Goal: Task Accomplishment & Management: Manage account settings

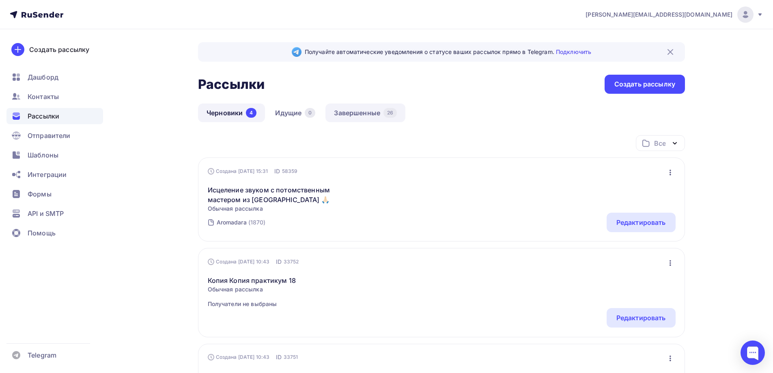
click at [354, 116] on link "Завершенные 26" at bounding box center [365, 112] width 80 height 19
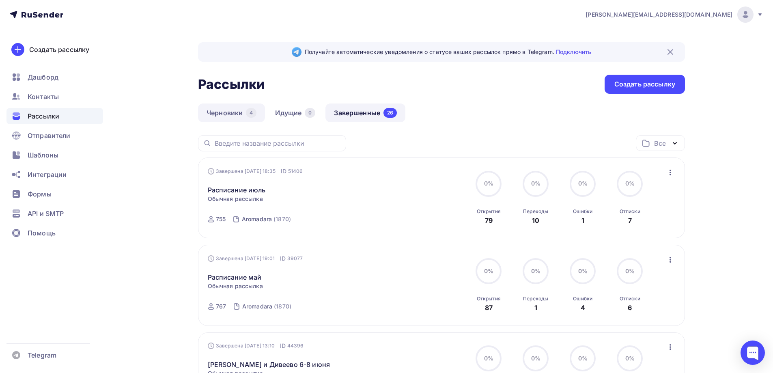
click at [237, 109] on link "Черновики 4" at bounding box center [231, 112] width 67 height 19
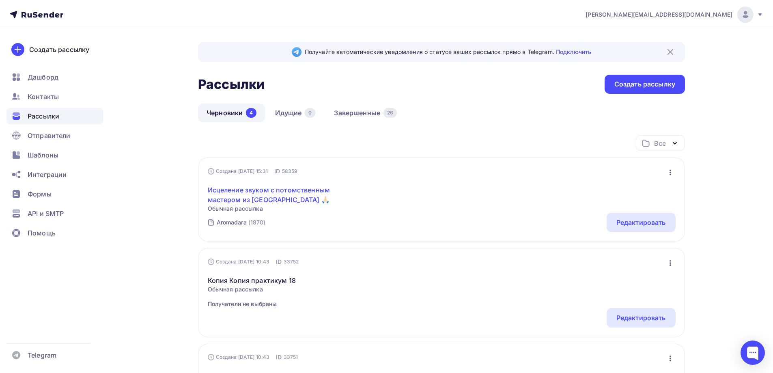
click at [295, 193] on link "Исцеление звуком с потомственным мастером из [GEOGRAPHIC_DATA] 🙏🏻" at bounding box center [277, 194] width 139 height 19
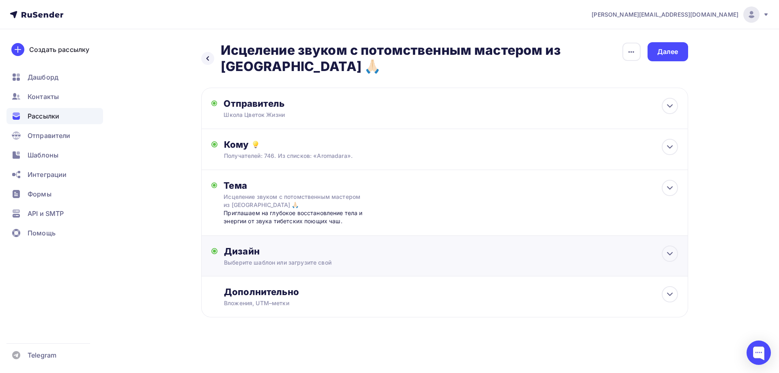
click at [300, 246] on div "Дизайн" at bounding box center [451, 251] width 454 height 11
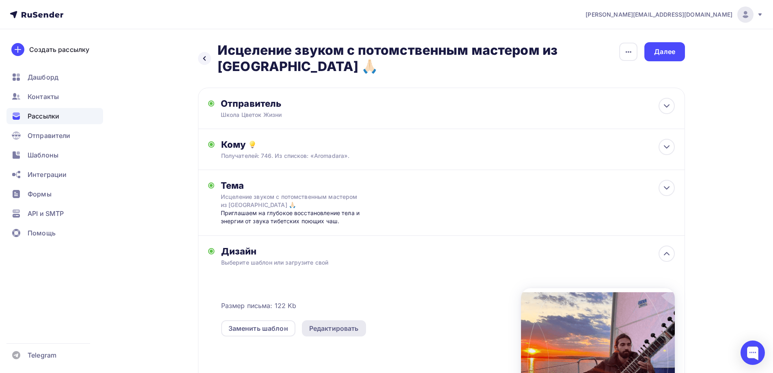
click at [328, 329] on div "Редактировать" at bounding box center [334, 328] width 50 height 10
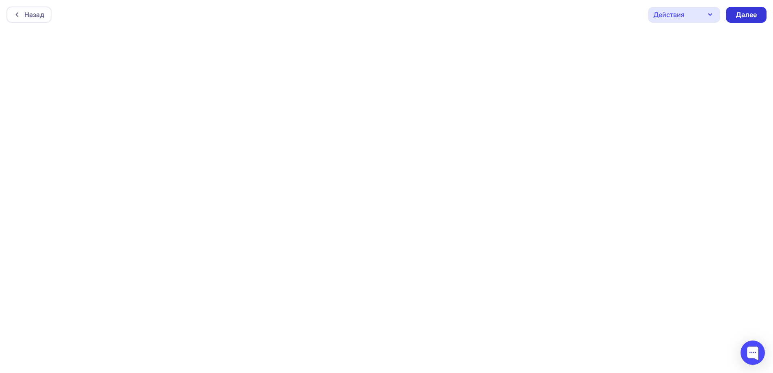
click at [735, 10] on div "Далее" at bounding box center [746, 15] width 41 height 16
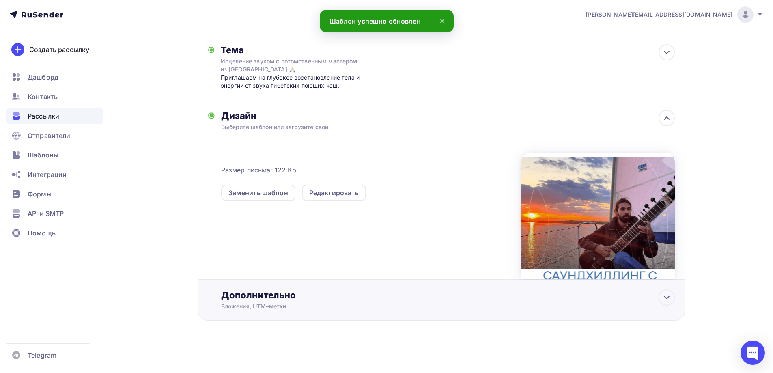
click at [435, 291] on div "Дополнительно" at bounding box center [448, 294] width 454 height 11
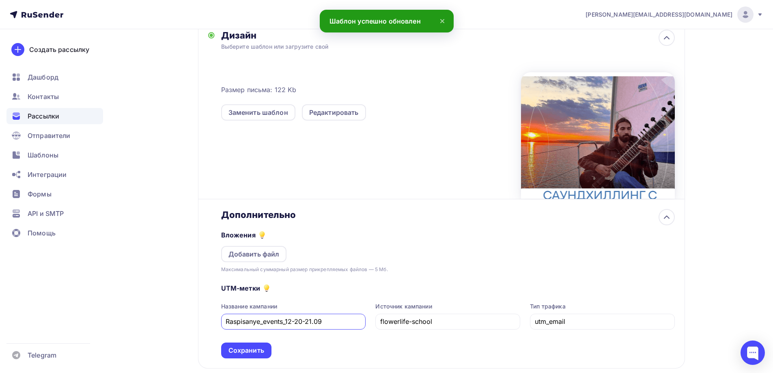
scroll to position [216, 0]
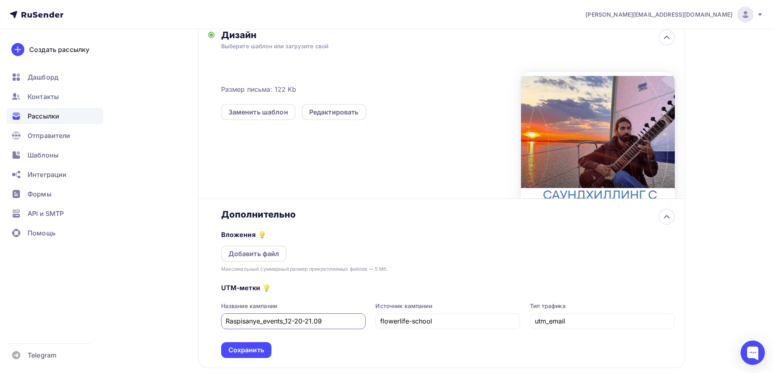
click at [282, 321] on input "Raspisanye_events_12-20-21.09" at bounding box center [294, 321] width 136 height 10
click at [329, 323] on input "Raspisanye_events_12-20-21.09" at bounding box center [294, 321] width 136 height 10
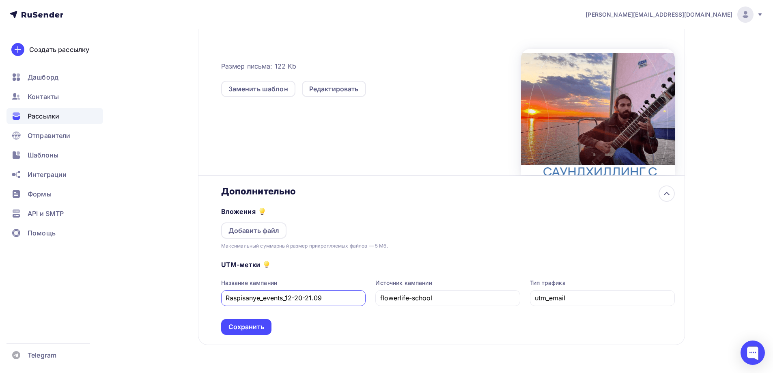
scroll to position [264, 0]
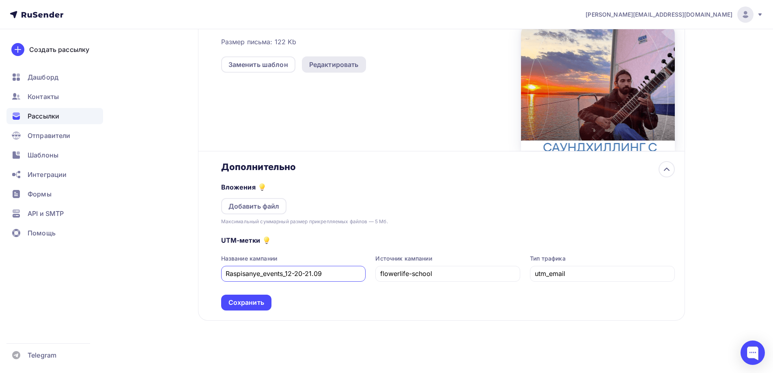
click at [320, 67] on div "Редактировать" at bounding box center [334, 65] width 50 height 10
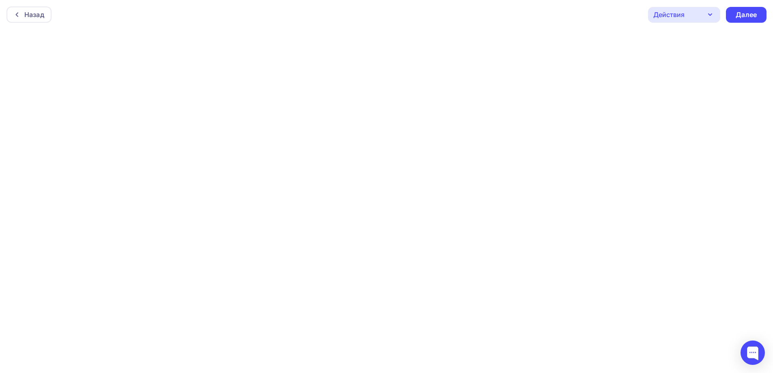
click at [691, 19] on div "Действия" at bounding box center [684, 15] width 72 height 16
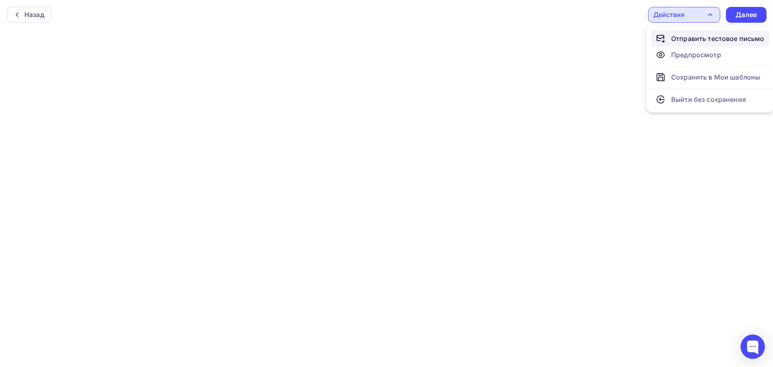
click at [697, 40] on div "Отправить тестовое письмо" at bounding box center [717, 39] width 93 height 10
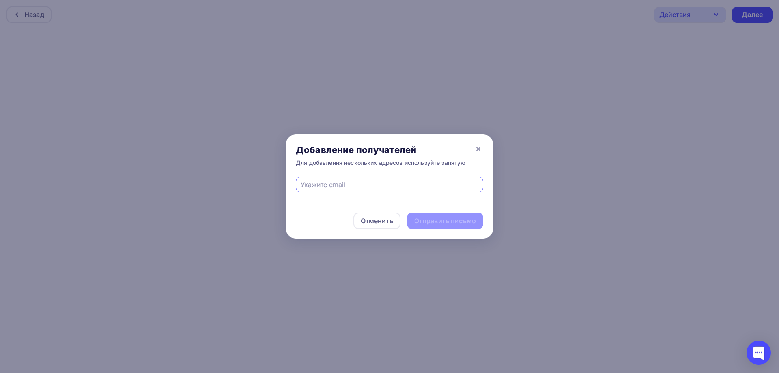
click at [423, 182] on input "text" at bounding box center [390, 185] width 178 height 10
click at [565, 149] on div at bounding box center [389, 186] width 779 height 373
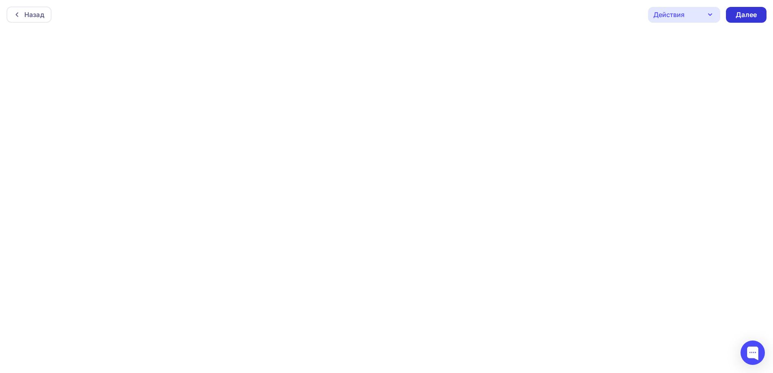
click at [744, 21] on div "Далее" at bounding box center [746, 15] width 41 height 16
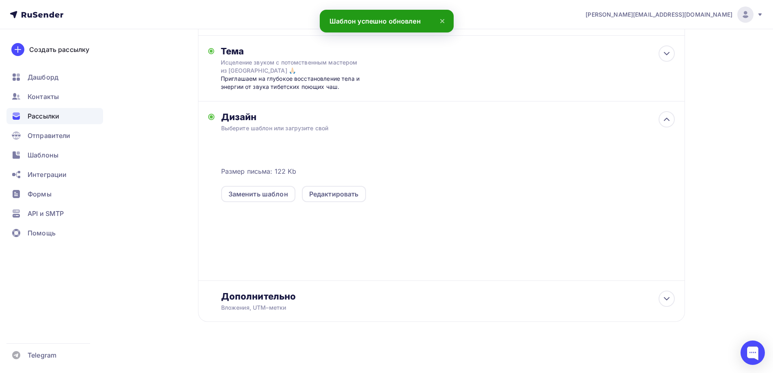
scroll to position [136, 0]
click at [417, 310] on div "Вложения, UTM–метки" at bounding box center [425, 306] width 409 height 8
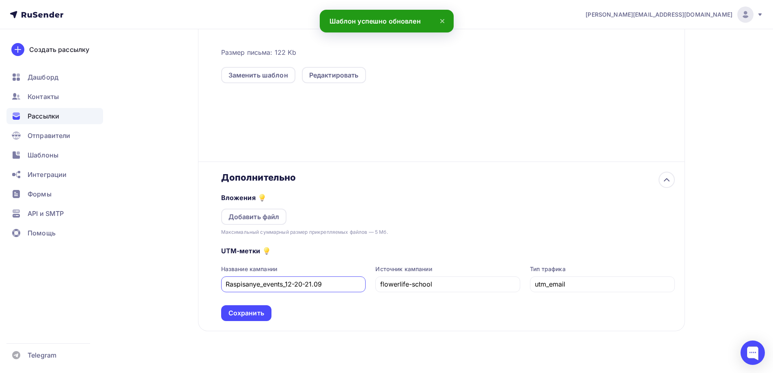
scroll to position [257, 0]
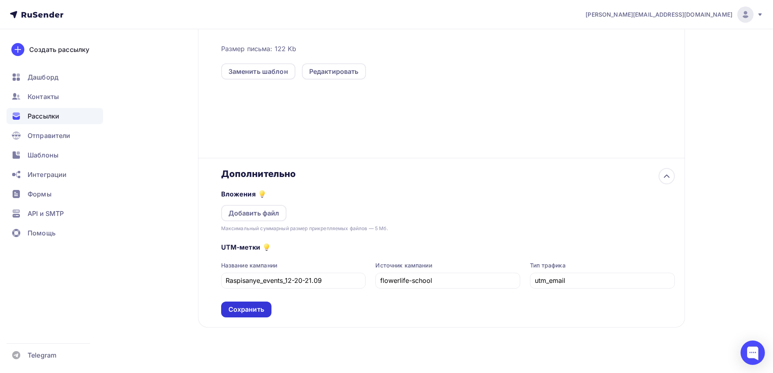
click at [258, 309] on div "Сохранить" at bounding box center [246, 309] width 36 height 9
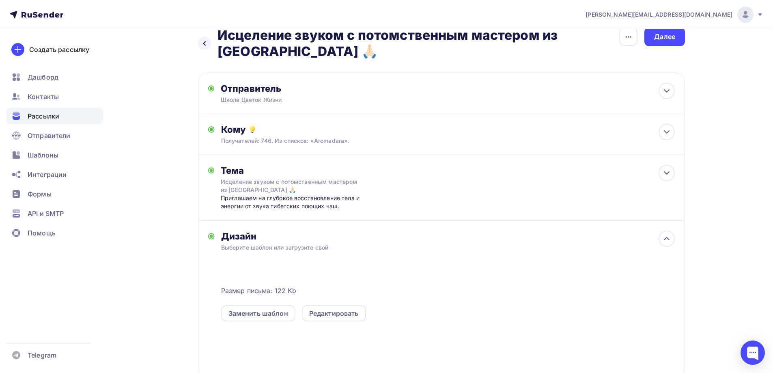
scroll to position [0, 0]
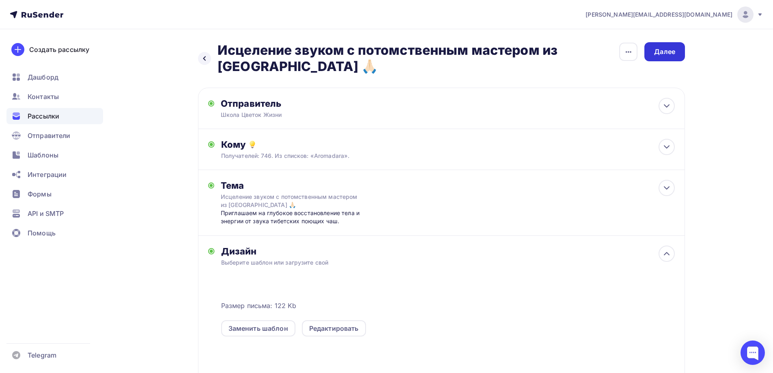
click at [674, 49] on div "Далее" at bounding box center [664, 51] width 21 height 9
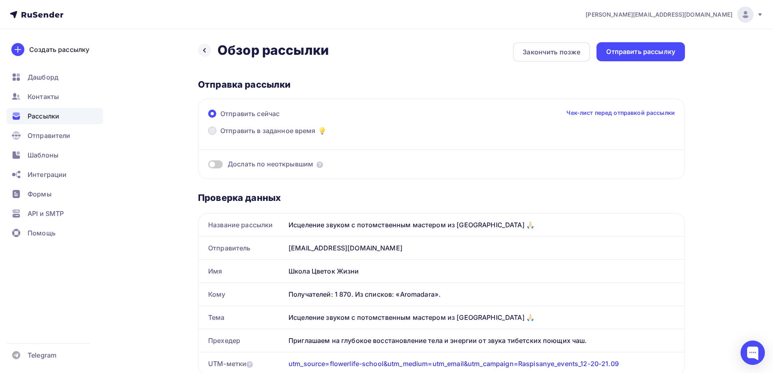
drag, startPoint x: 300, startPoint y: 135, endPoint x: 262, endPoint y: 131, distance: 38.0
click at [299, 135] on span "Отправить в заданное время" at bounding box center [267, 131] width 95 height 10
click at [220, 136] on input "Отправить в заданное время" at bounding box center [220, 136] width 0 height 0
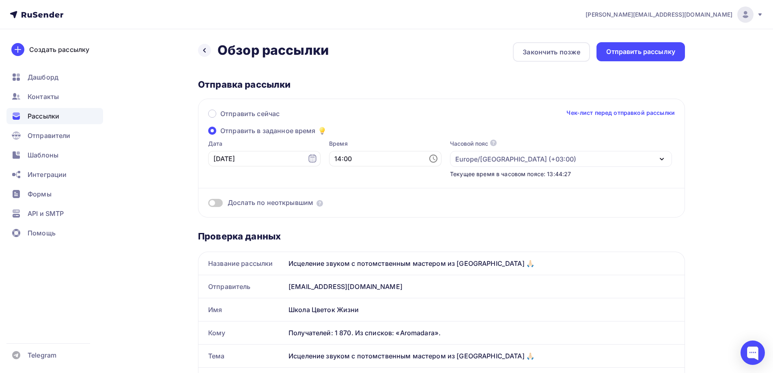
click at [262, 131] on span "Отправить в заданное время" at bounding box center [267, 131] width 95 height 10
click at [220, 136] on input "Отправить в заданное время" at bounding box center [220, 136] width 0 height 0
click at [624, 53] on div "Отправить рассылку" at bounding box center [640, 51] width 69 height 9
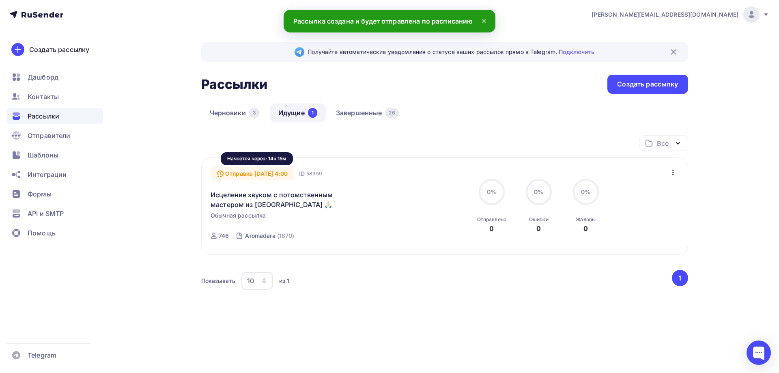
click at [294, 176] on div "Отправка [DATE] 4:00" at bounding box center [253, 173] width 84 height 13
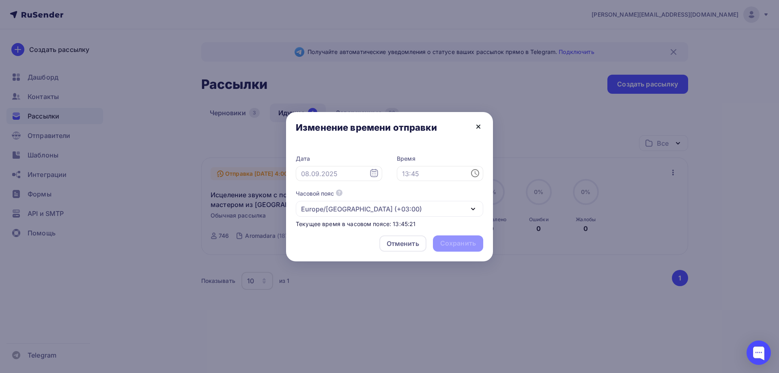
click at [476, 127] on icon at bounding box center [479, 127] width 10 height 10
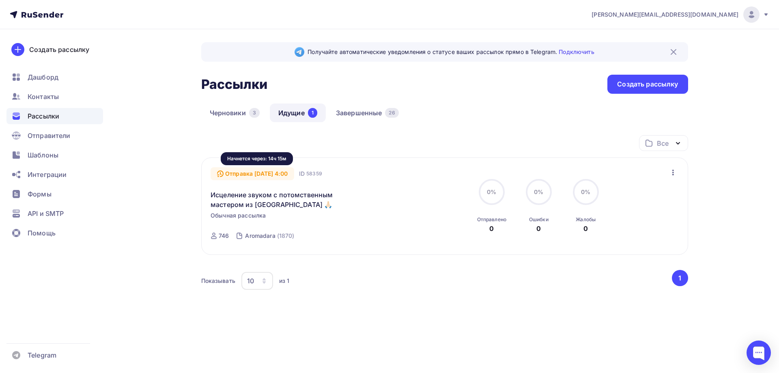
click at [294, 172] on div "Отправка [DATE] 4:00" at bounding box center [253, 173] width 84 height 13
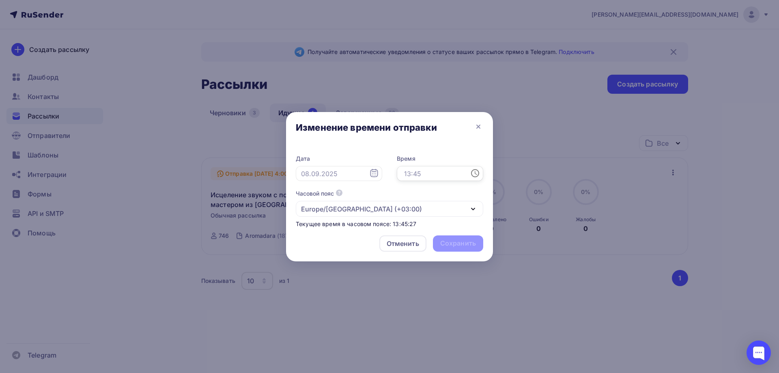
click at [452, 175] on input "text" at bounding box center [440, 173] width 86 height 15
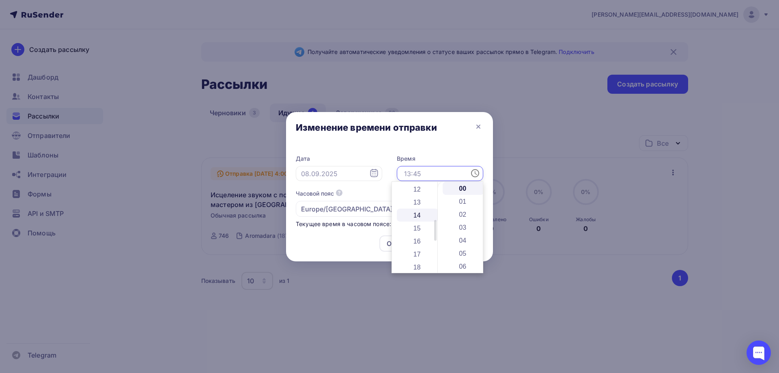
scroll to position [162, 0]
click at [419, 209] on li "14" at bounding box center [418, 207] width 42 height 13
type input "14:00"
click at [486, 200] on div "Дата Время 14:00 Часовой пояс По умолчанию используется часовой пояс из настрое…" at bounding box center [389, 187] width 207 height 83
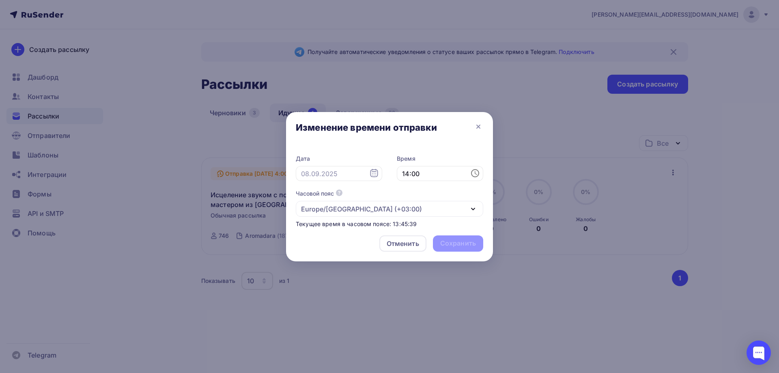
click at [452, 242] on div "Отменить Сохранить" at bounding box center [389, 245] width 207 height 32
click at [425, 206] on div "Europe/[GEOGRAPHIC_DATA] (+03:00)" at bounding box center [389, 209] width 187 height 16
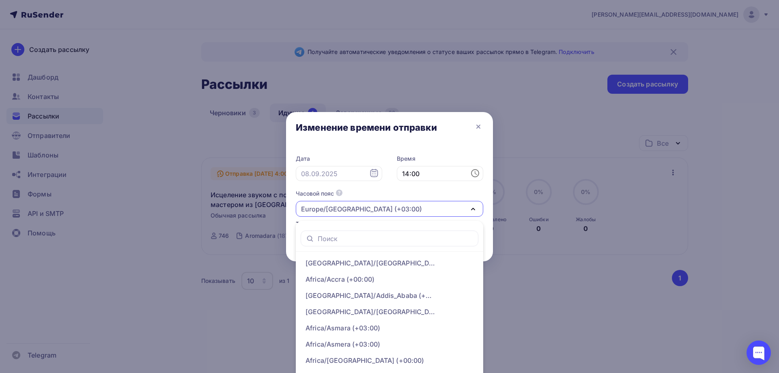
scroll to position [10, 0]
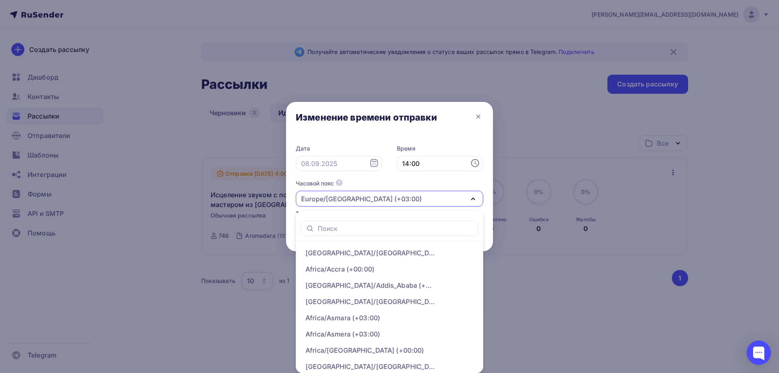
click at [514, 198] on div at bounding box center [389, 176] width 779 height 373
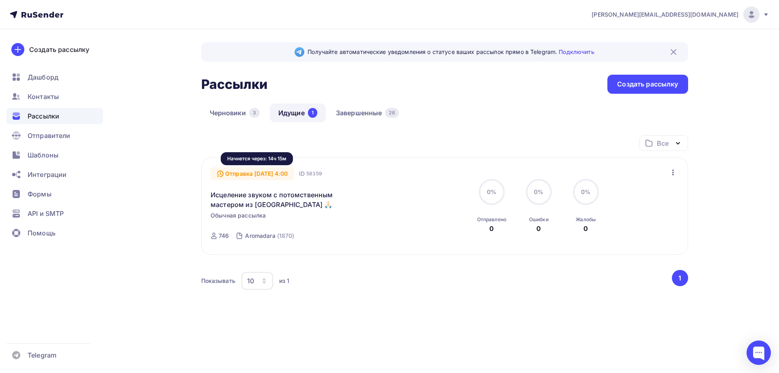
click at [280, 177] on div "Отправка [DATE] 4:00" at bounding box center [253, 173] width 84 height 13
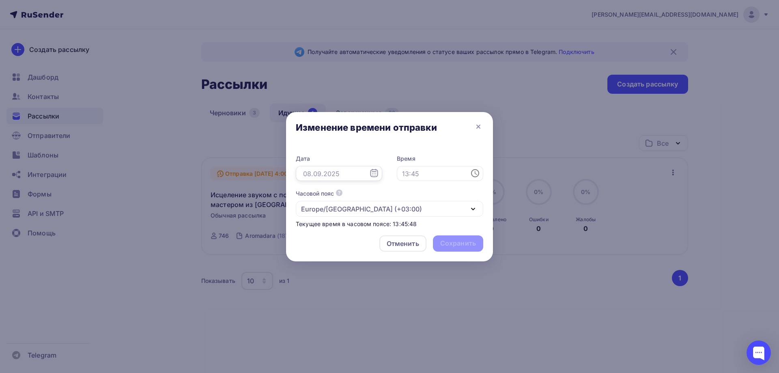
click at [360, 179] on input "text" at bounding box center [339, 173] width 86 height 15
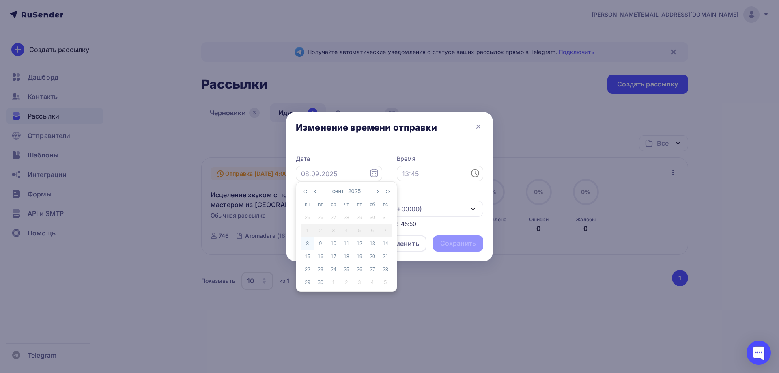
click at [309, 244] on div "8" at bounding box center [307, 243] width 13 height 7
type input "[DATE]"
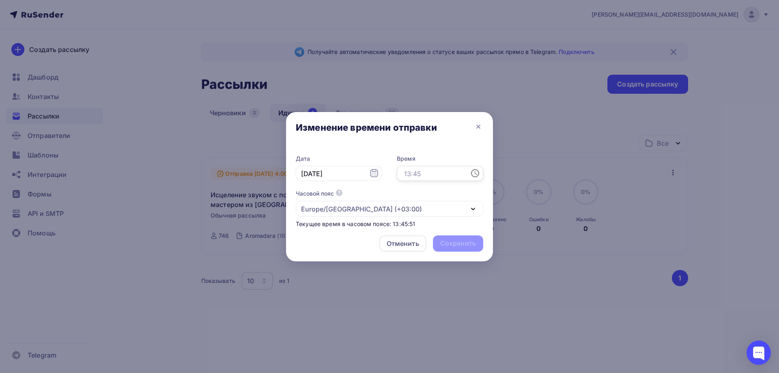
click at [441, 179] on input "text" at bounding box center [440, 173] width 86 height 15
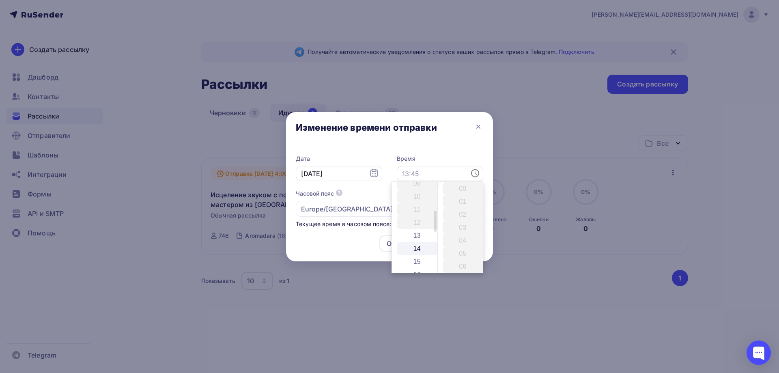
click at [422, 245] on li "14" at bounding box center [418, 248] width 42 height 13
type input "14:00"
click at [502, 210] on div at bounding box center [389, 186] width 779 height 373
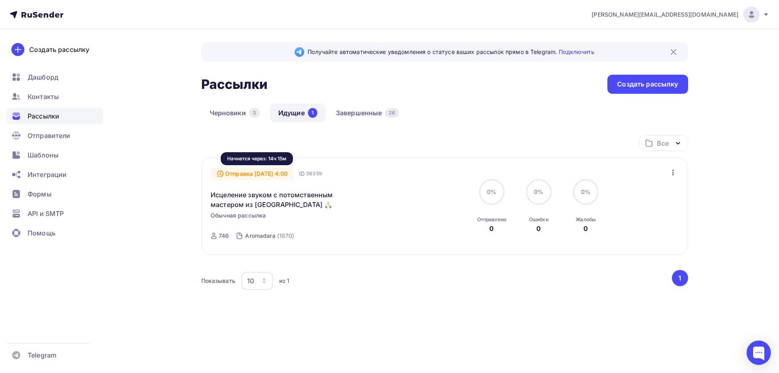
click at [294, 172] on div "Отправка [DATE] 4:00" at bounding box center [253, 173] width 84 height 13
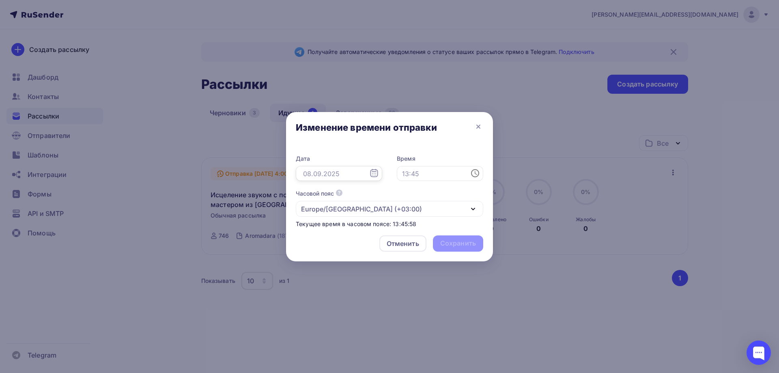
click at [360, 176] on input "text" at bounding box center [339, 173] width 86 height 15
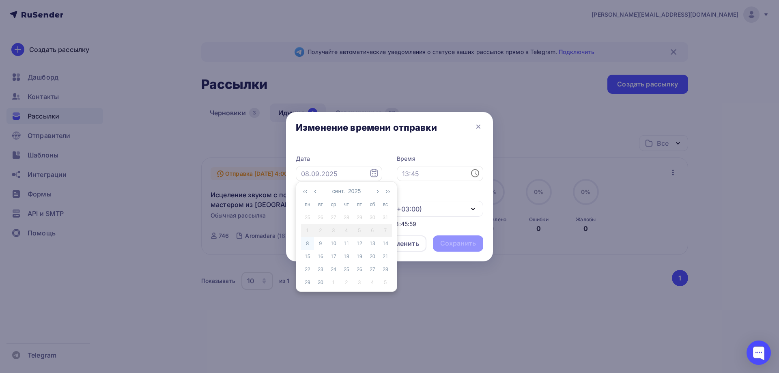
click at [310, 243] on div "8" at bounding box center [307, 243] width 13 height 7
type input "[DATE]"
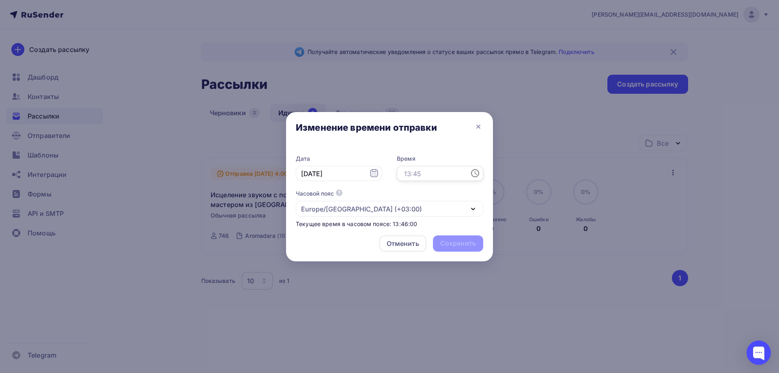
click at [437, 177] on input "text" at bounding box center [440, 173] width 86 height 15
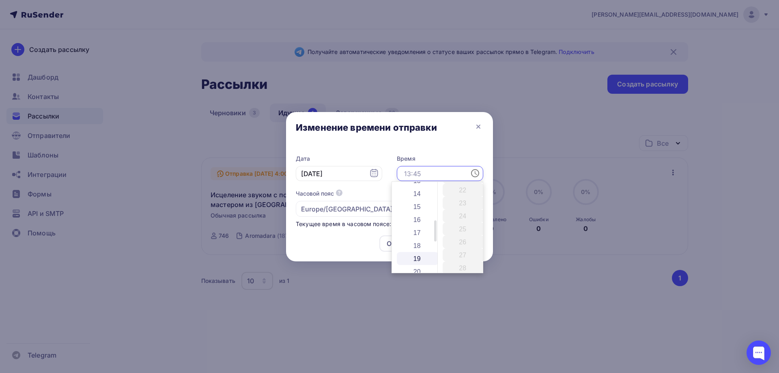
scroll to position [162, 0]
click at [419, 203] on li "14" at bounding box center [418, 207] width 42 height 13
type input "14:00"
click at [459, 187] on li "00" at bounding box center [464, 188] width 42 height 13
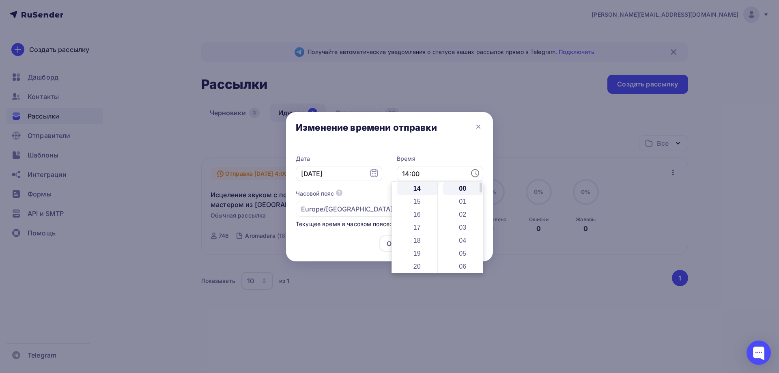
click at [463, 190] on li "00" at bounding box center [464, 188] width 42 height 13
click at [491, 185] on div "Дата [DATE] Время 14:00 Часовой пояс По умолчанию используется часовой пояс из …" at bounding box center [389, 187] width 207 height 83
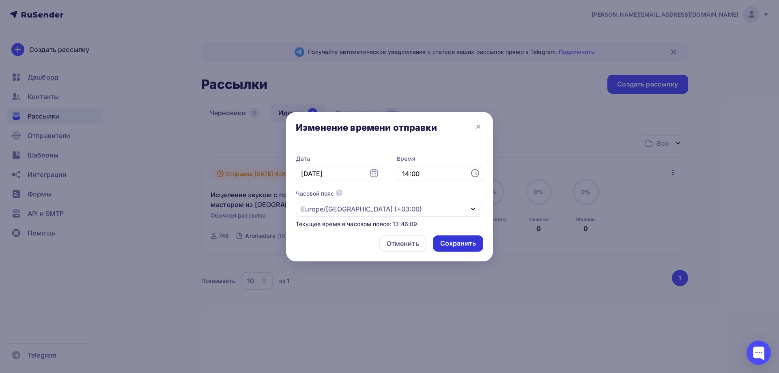
click at [462, 240] on div "Сохранить" at bounding box center [458, 243] width 36 height 9
